Goal: Find contact information: Find contact information

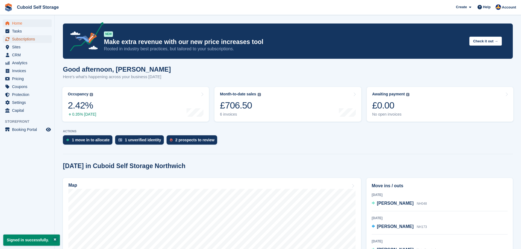
click at [22, 39] on span "Subscriptions" at bounding box center [28, 39] width 33 height 8
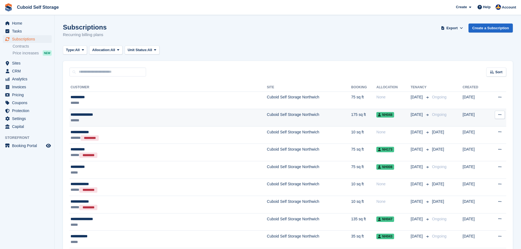
click at [88, 115] on div "**********" at bounding box center [131, 115] width 121 height 6
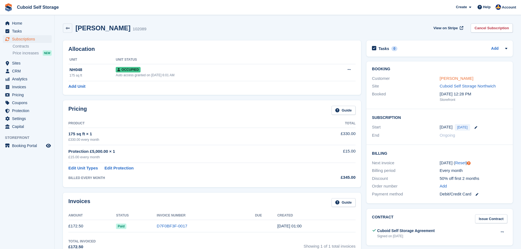
click at [461, 79] on link "Samantha Whalley" at bounding box center [457, 78] width 34 height 5
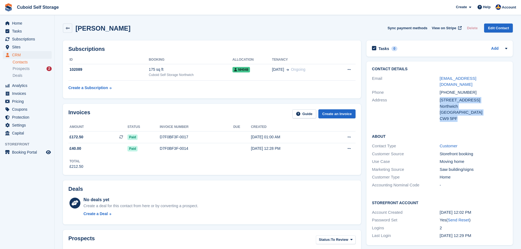
drag, startPoint x: 455, startPoint y: 114, endPoint x: 440, endPoint y: 95, distance: 23.5
click at [440, 97] on div "13 Manora Road Northwich United Kingdom CW9 5PF" at bounding box center [474, 109] width 68 height 25
drag, startPoint x: 469, startPoint y: 85, endPoint x: 439, endPoint y: 85, distance: 29.5
click at [439, 89] on div "Phone +447860608319" at bounding box center [439, 93] width 135 height 8
click at [68, 33] on link at bounding box center [67, 28] width 9 height 9
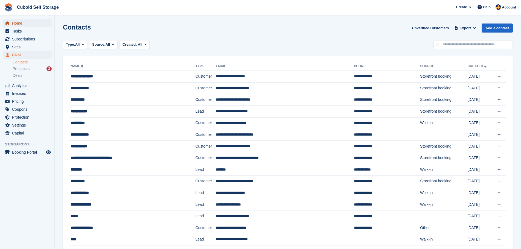
click at [21, 26] on span "Home" at bounding box center [28, 23] width 33 height 8
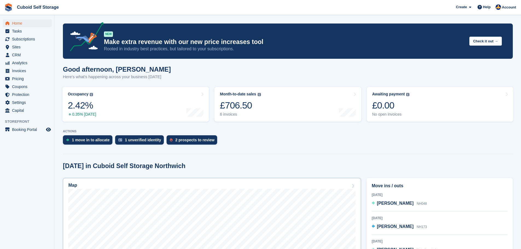
scroll to position [82, 0]
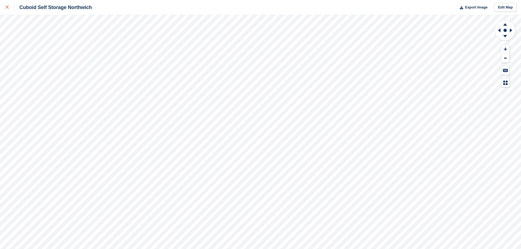
click at [7, 7] on icon at bounding box center [6, 6] width 3 height 3
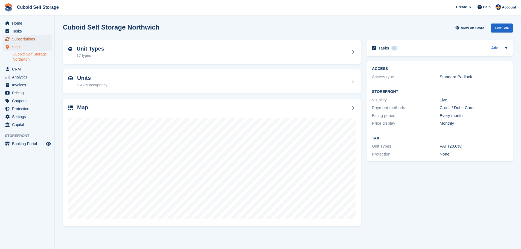
click at [19, 40] on span "Subscriptions" at bounding box center [28, 39] width 33 height 8
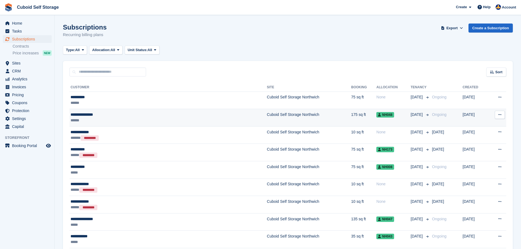
click at [81, 113] on div "**********" at bounding box center [131, 115] width 121 height 6
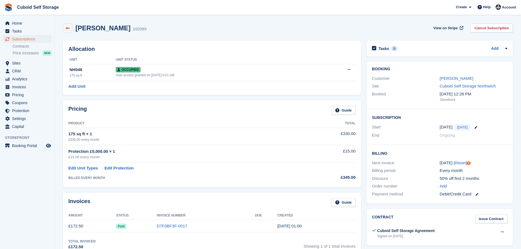
click at [71, 24] on link at bounding box center [67, 28] width 9 height 9
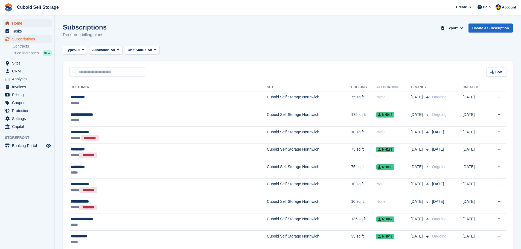
click at [17, 26] on span "Home" at bounding box center [28, 23] width 33 height 8
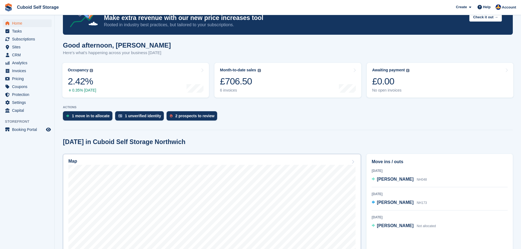
scroll to position [55, 0]
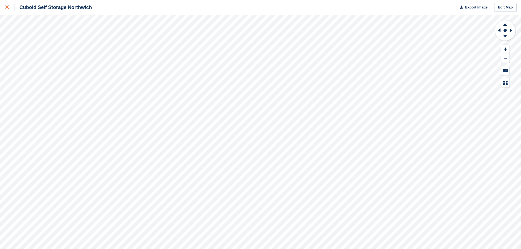
click at [7, 5] on div at bounding box center [9, 7] width 9 height 7
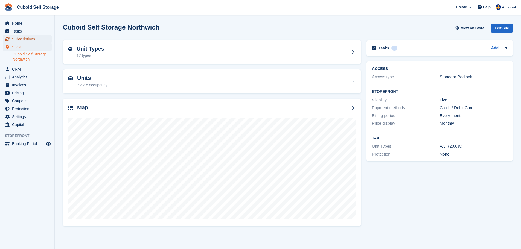
click at [22, 38] on span "Subscriptions" at bounding box center [28, 39] width 33 height 8
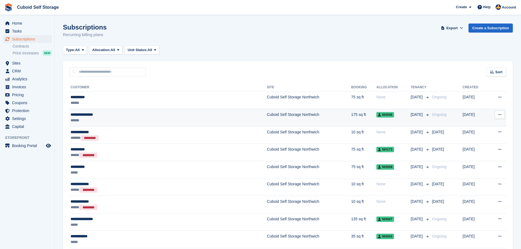
click at [87, 114] on div "**********" at bounding box center [131, 115] width 121 height 6
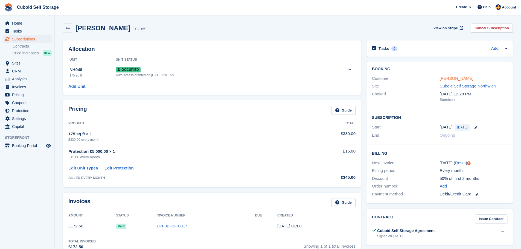
click at [448, 78] on link "[PERSON_NAME]" at bounding box center [457, 78] width 34 height 5
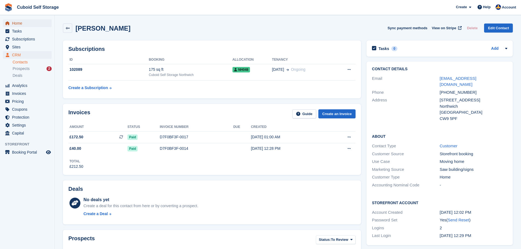
click at [23, 21] on span "Home" at bounding box center [28, 23] width 33 height 8
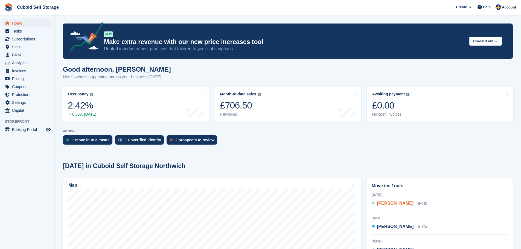
click at [392, 204] on span "[PERSON_NAME]" at bounding box center [395, 203] width 37 height 5
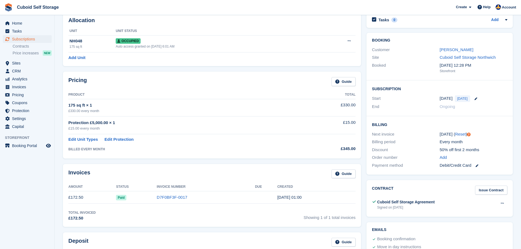
scroll to position [42, 0]
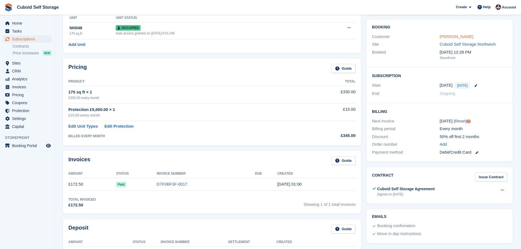
click at [447, 35] on link "[PERSON_NAME]" at bounding box center [457, 36] width 34 height 5
